Goal: Contribute content: Contribute content

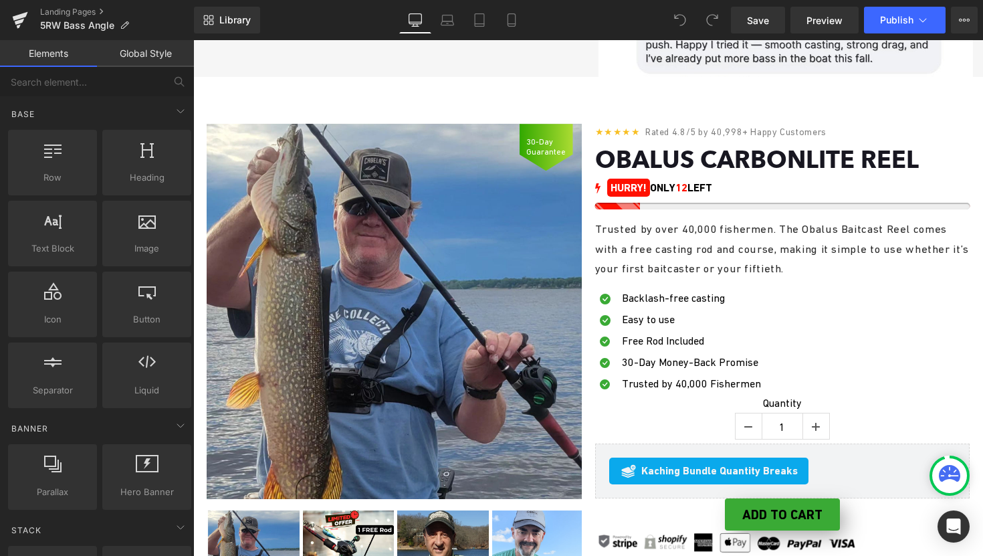
scroll to position [1672, 0]
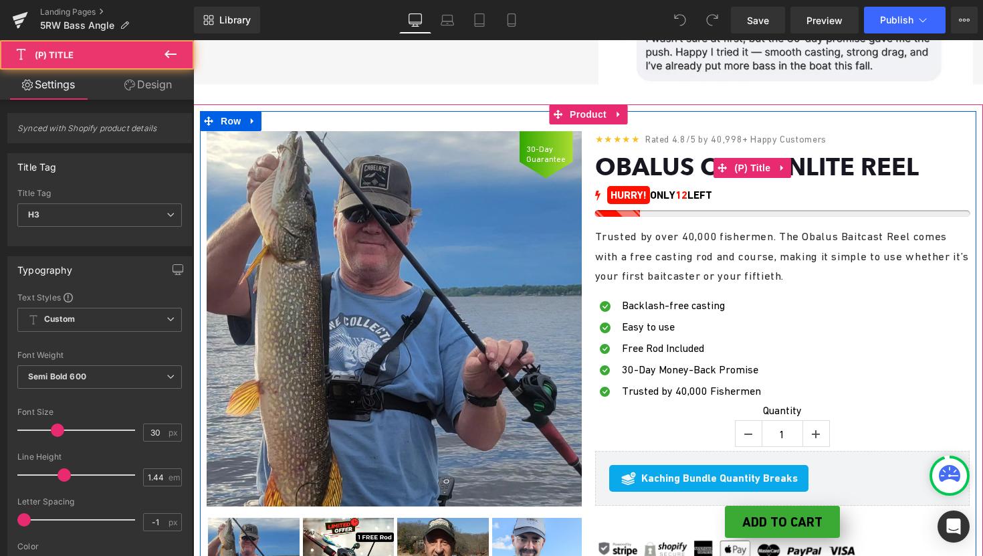
click at [605, 152] on link "Obalus Carbonlite Reel" at bounding box center [757, 166] width 324 height 29
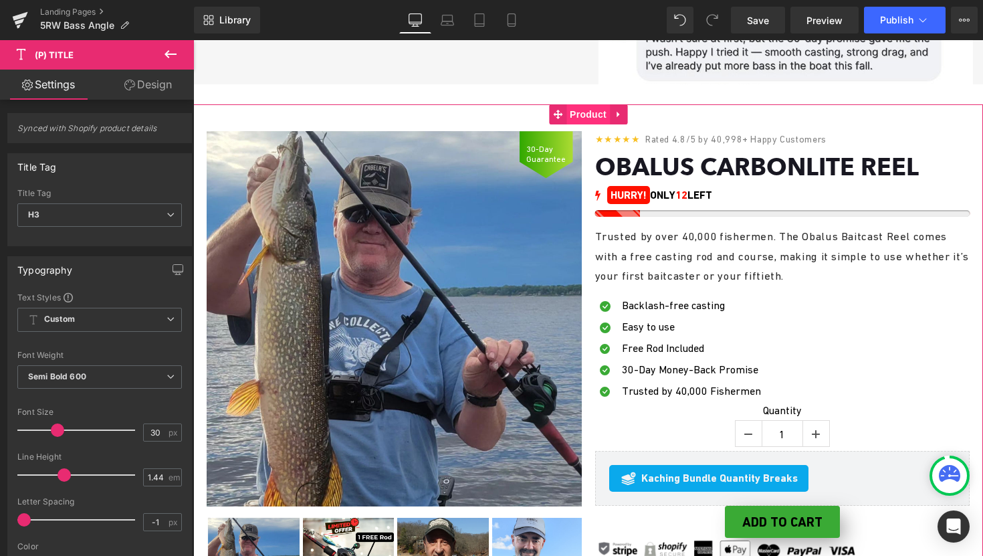
click at [586, 118] on span "Product" at bounding box center [587, 114] width 43 height 20
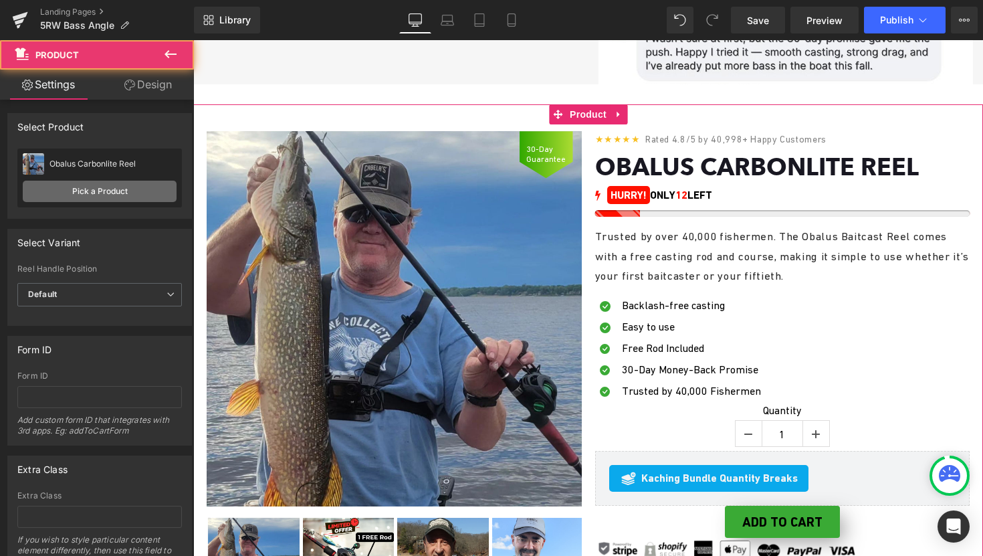
click at [102, 195] on link "Pick a Product" at bounding box center [100, 191] width 154 height 21
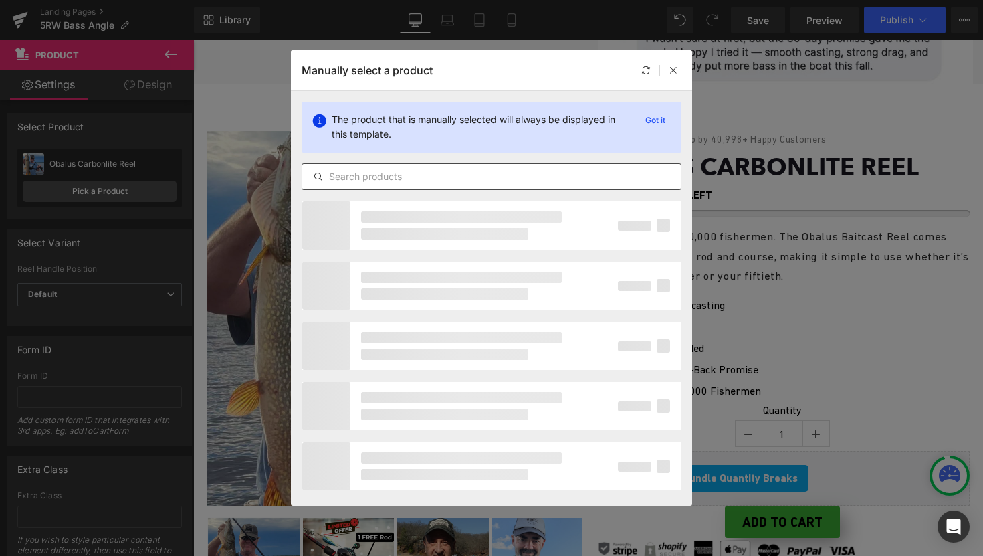
click at [364, 187] on div at bounding box center [492, 176] width 380 height 27
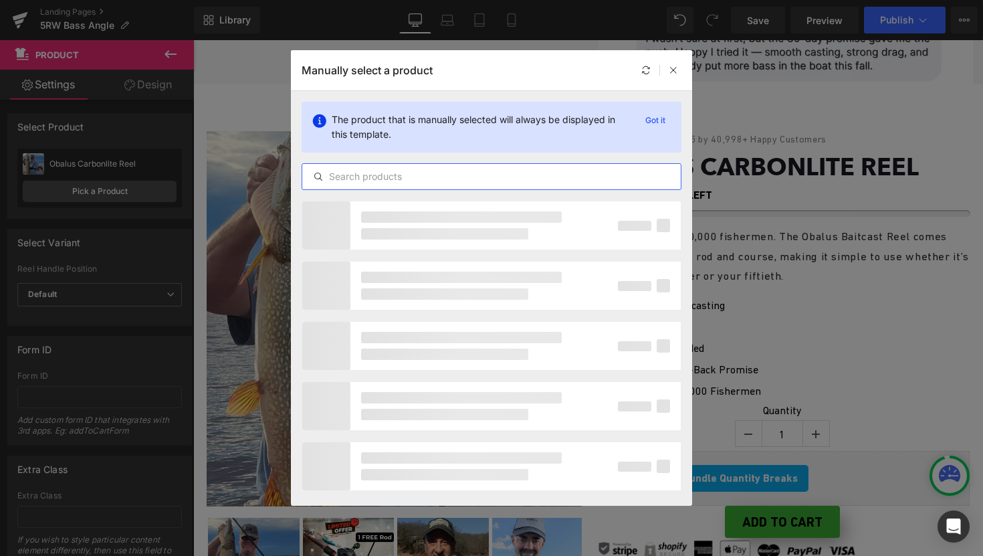
click at [373, 177] on input "text" at bounding box center [491, 177] width 379 height 16
type input "и"
type input "baitcast reel"
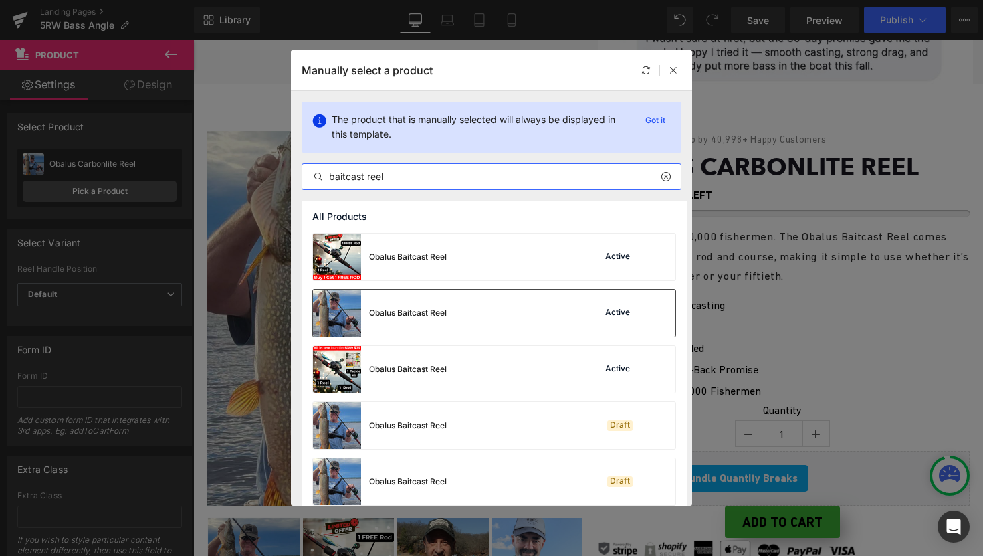
click at [495, 329] on div "Obalus Baitcast Reel Active" at bounding box center [494, 313] width 362 height 47
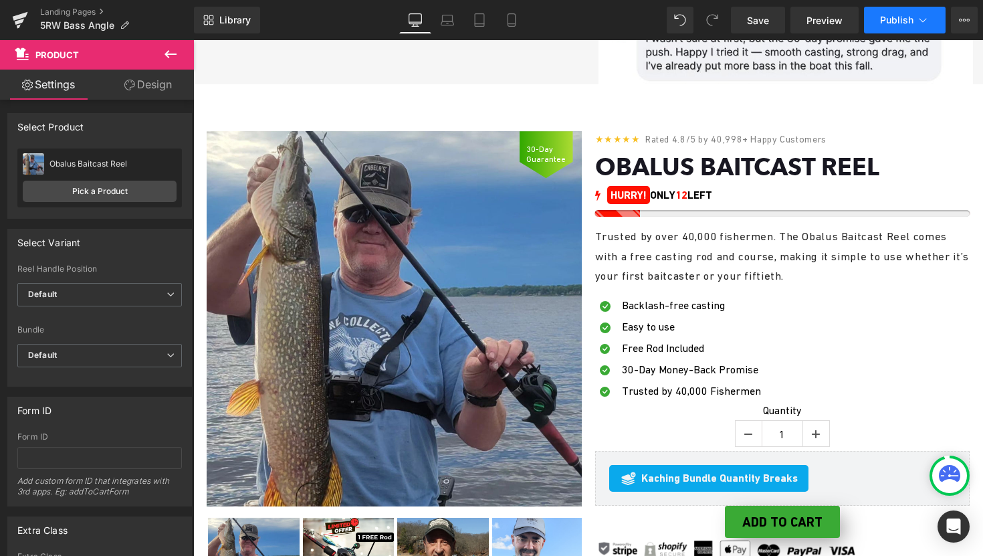
click at [898, 31] on button "Publish" at bounding box center [905, 20] width 82 height 27
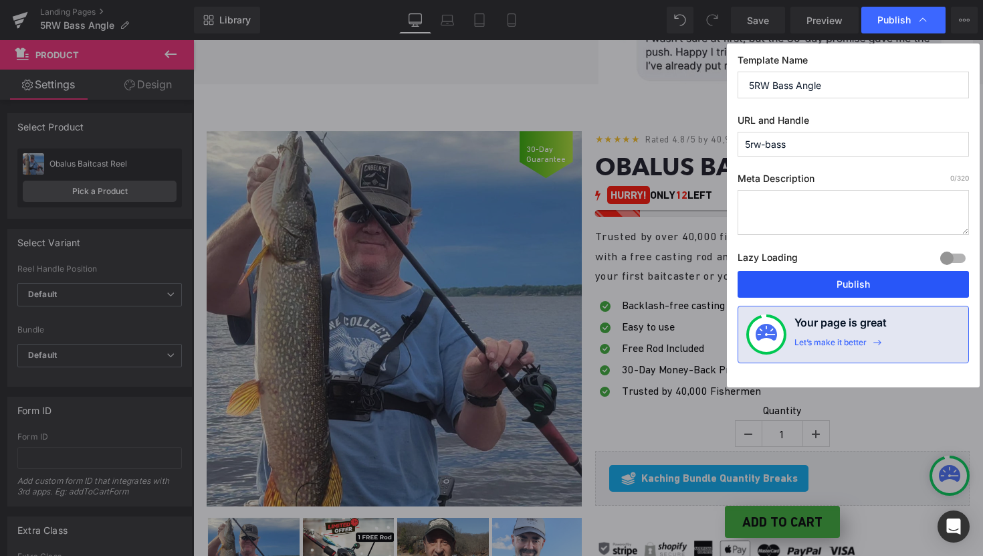
click at [794, 276] on button "Publish" at bounding box center [853, 284] width 231 height 27
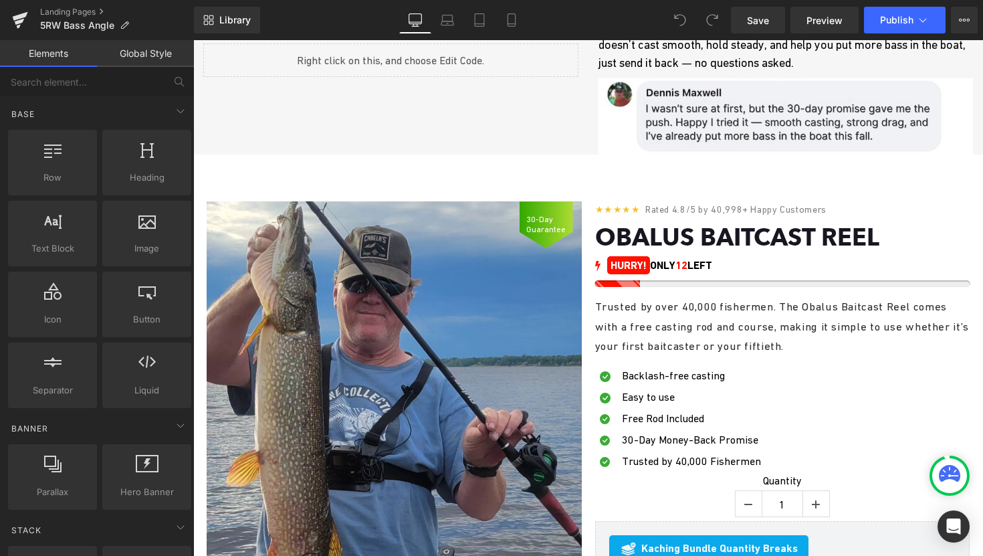
scroll to position [1678, 0]
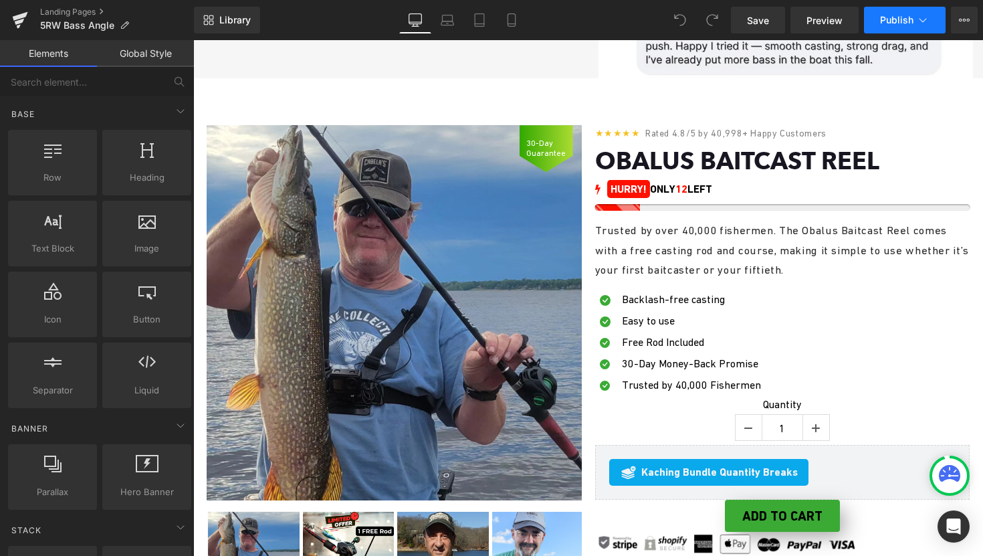
click at [923, 13] on button "Publish" at bounding box center [905, 20] width 82 height 27
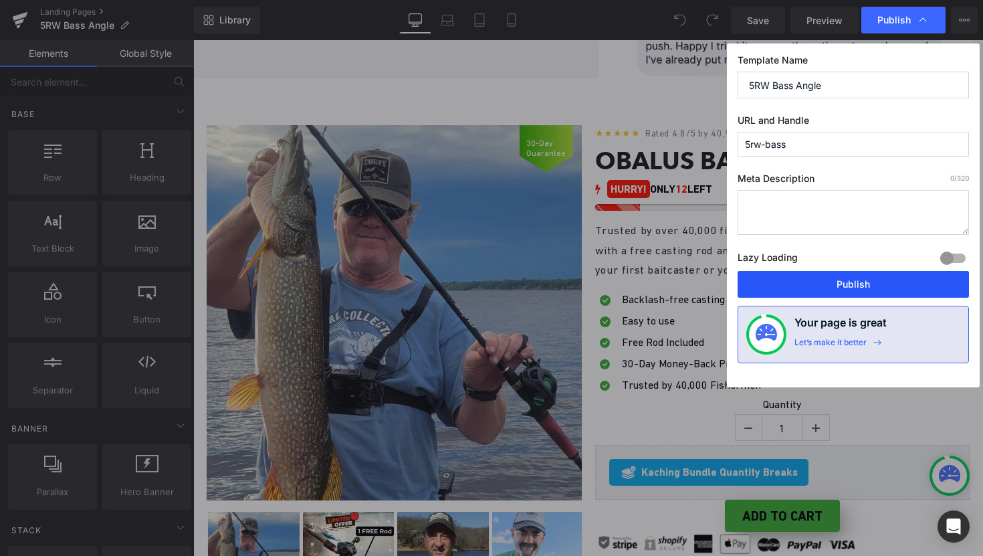
click at [811, 288] on button "Publish" at bounding box center [853, 284] width 231 height 27
